Goal: Navigation & Orientation: Find specific page/section

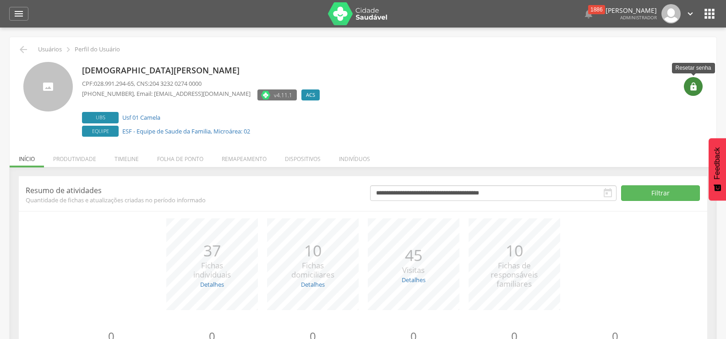
click at [697, 82] on icon "" at bounding box center [693, 86] width 9 height 9
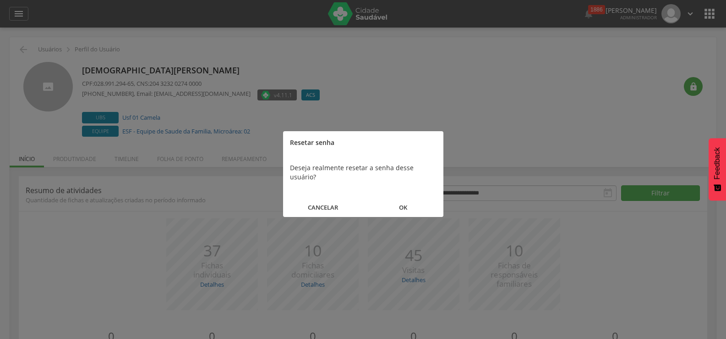
click at [400, 198] on button "OK" at bounding box center [403, 208] width 80 height 20
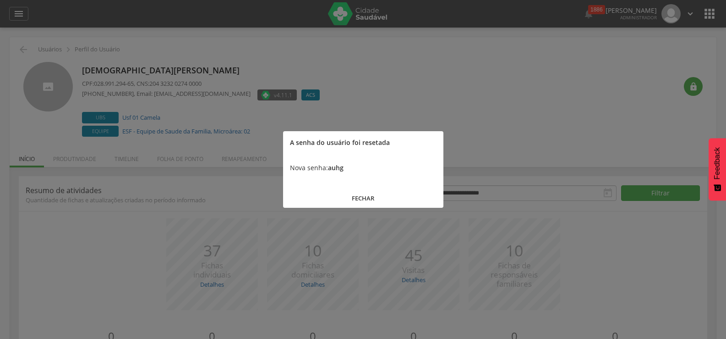
click at [344, 195] on button "FECHAR" at bounding box center [363, 198] width 160 height 20
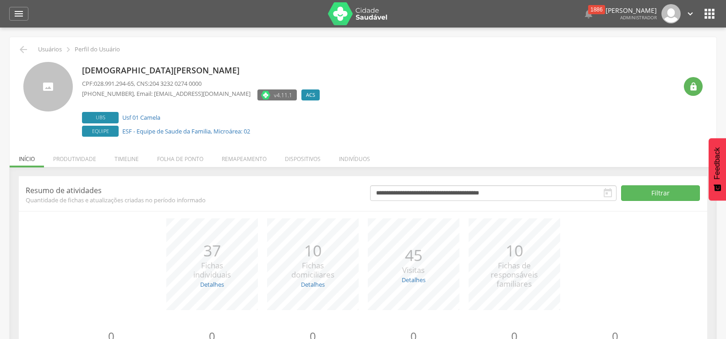
click at [709, 21] on icon "" at bounding box center [710, 13] width 15 height 15
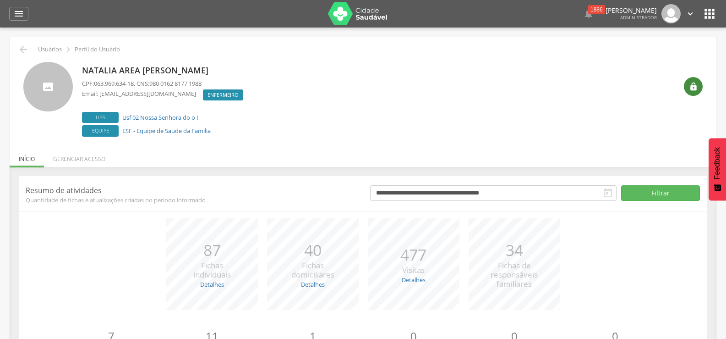
click at [694, 86] on icon "" at bounding box center [693, 86] width 9 height 9
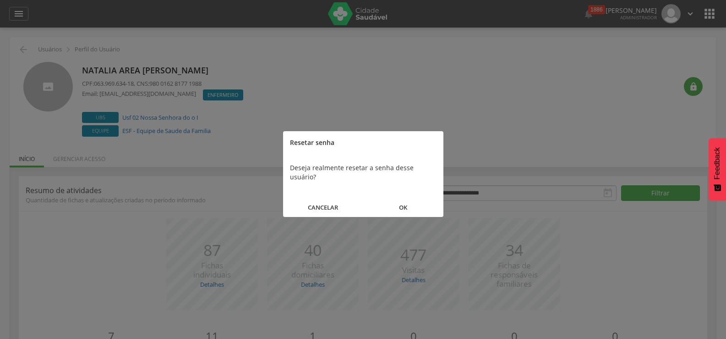
click at [397, 199] on button "OK" at bounding box center [403, 208] width 80 height 20
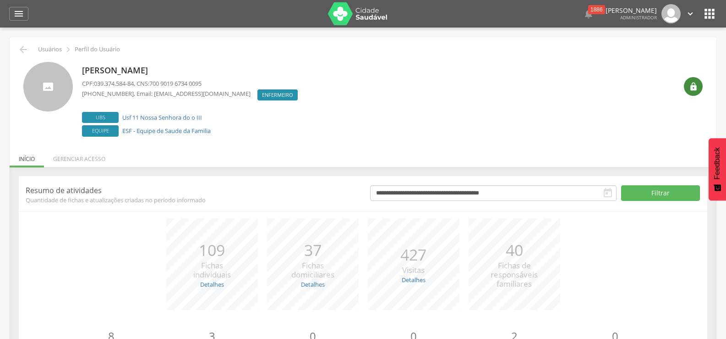
click at [687, 89] on div "" at bounding box center [693, 86] width 19 height 19
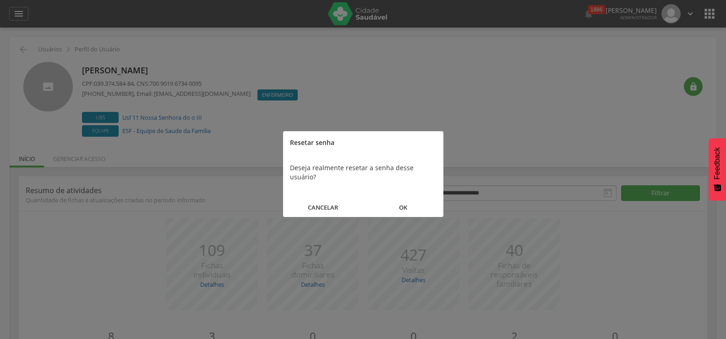
click at [413, 198] on button "OK" at bounding box center [403, 208] width 80 height 20
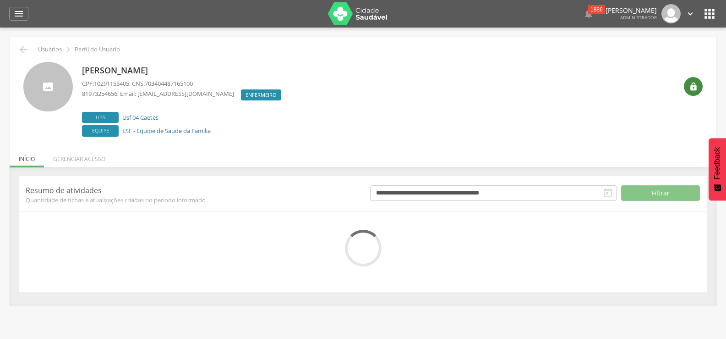
click at [688, 88] on div "" at bounding box center [693, 86] width 19 height 19
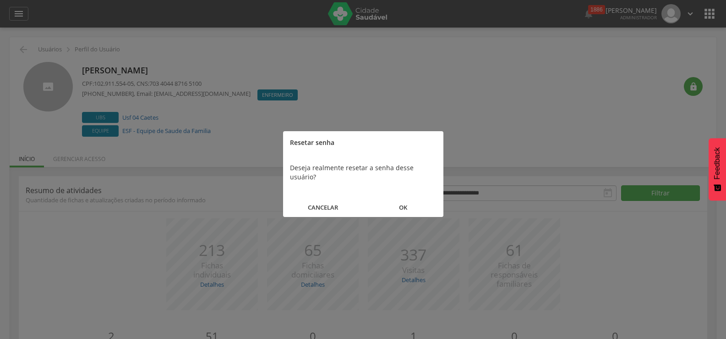
click at [393, 198] on button "OK" at bounding box center [403, 208] width 80 height 20
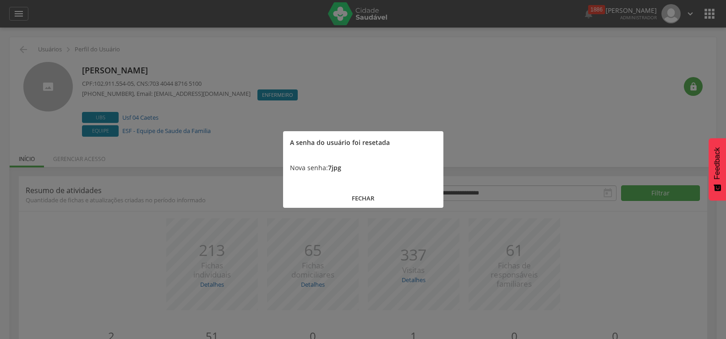
click at [366, 194] on button "FECHAR" at bounding box center [363, 198] width 160 height 20
